Goal: Find contact information: Find contact information

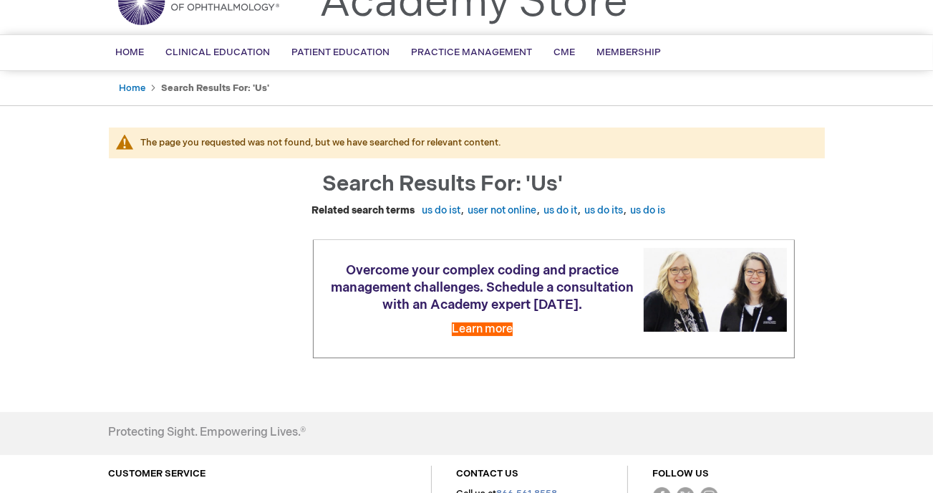
scroll to position [229, 0]
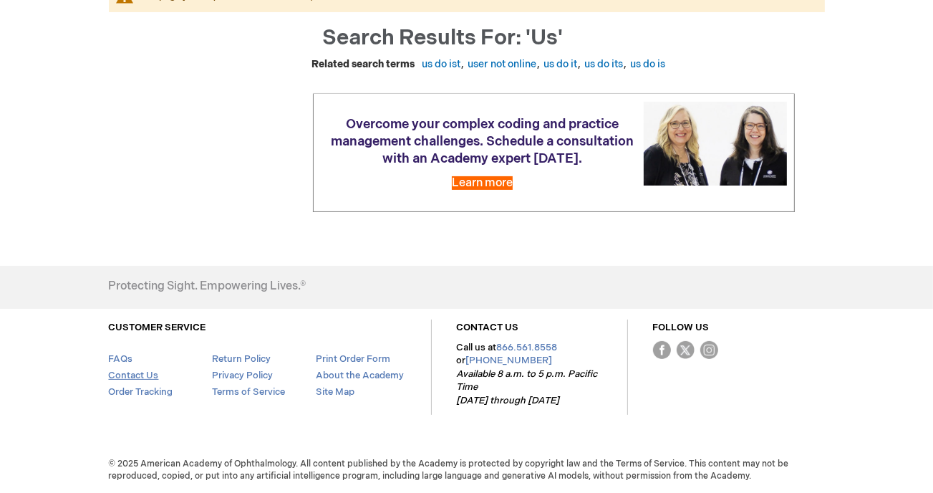
click at [134, 376] on link "Contact Us" at bounding box center [134, 375] width 50 height 11
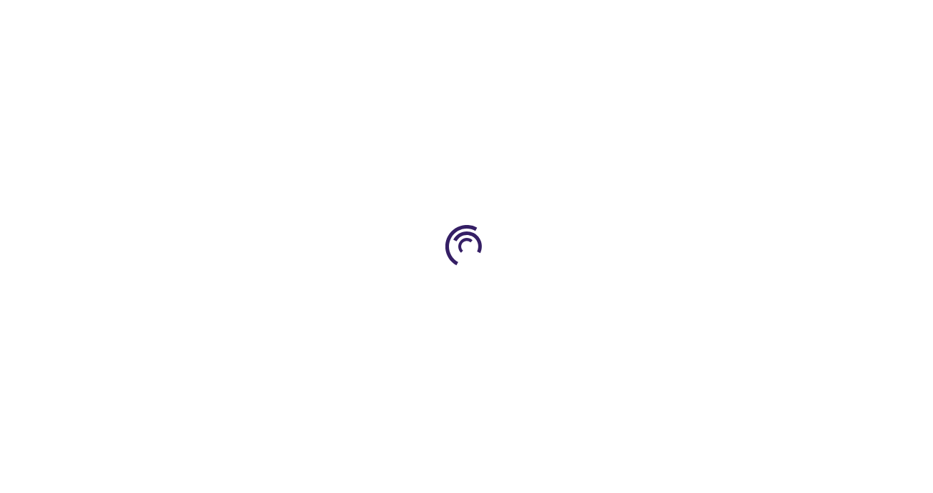
scroll to position [199, 0]
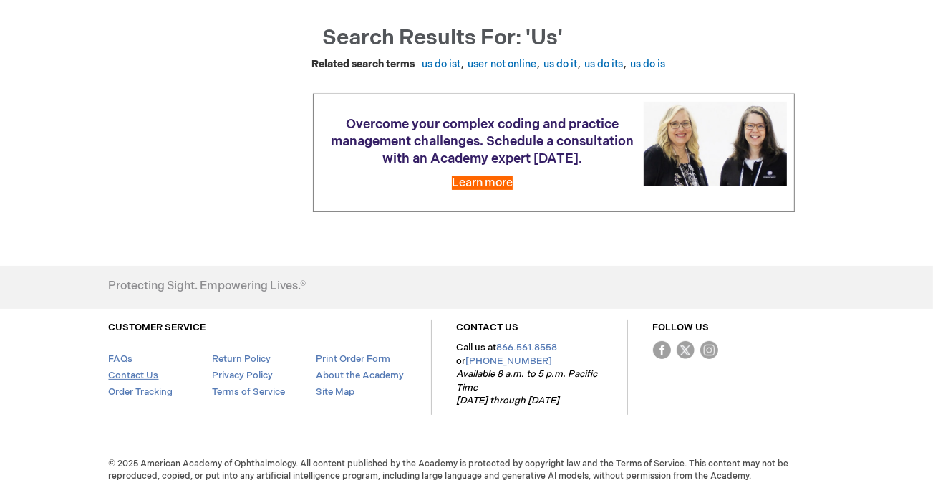
click at [137, 374] on link "Contact Us" at bounding box center [134, 375] width 50 height 11
